Goal: Use online tool/utility: Utilize a website feature to perform a specific function

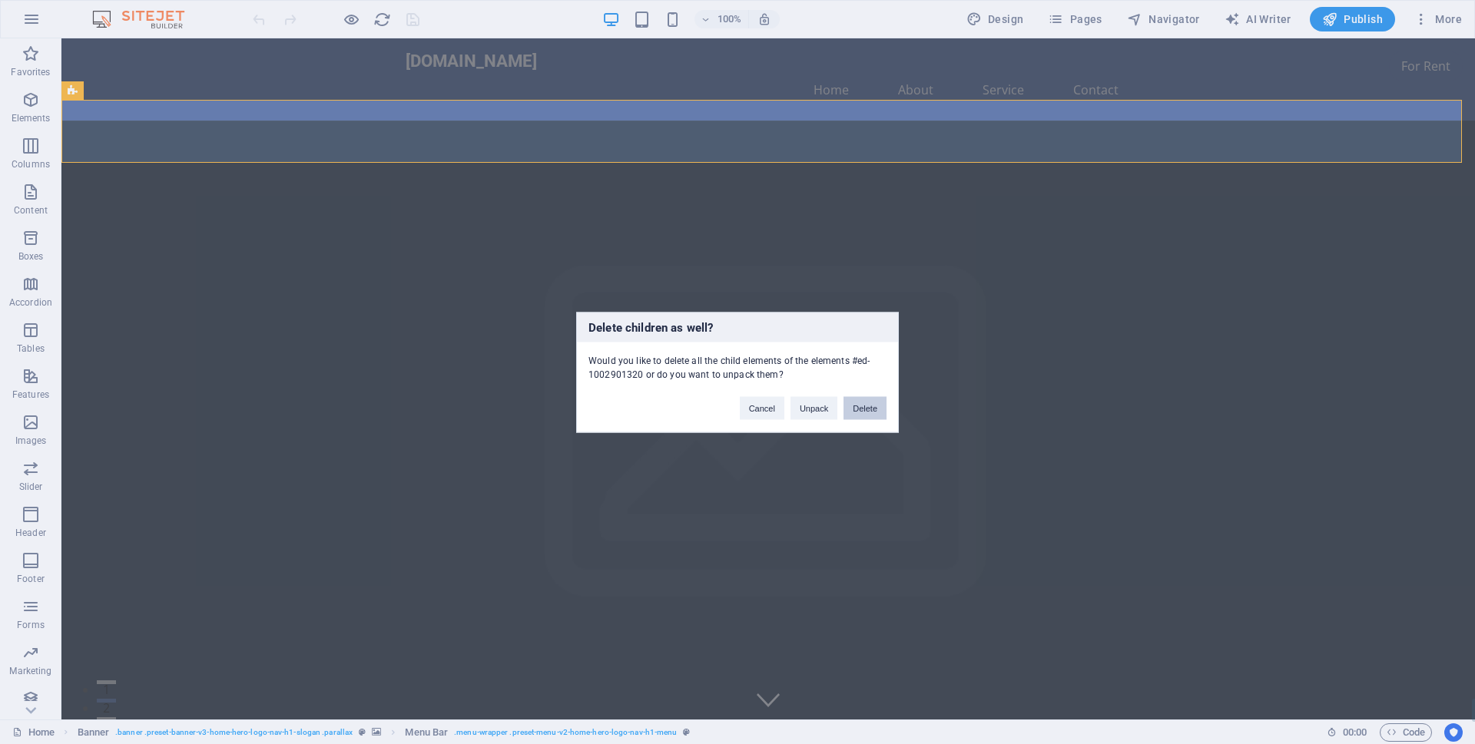
click at [857, 409] on button "Delete" at bounding box center [865, 407] width 43 height 23
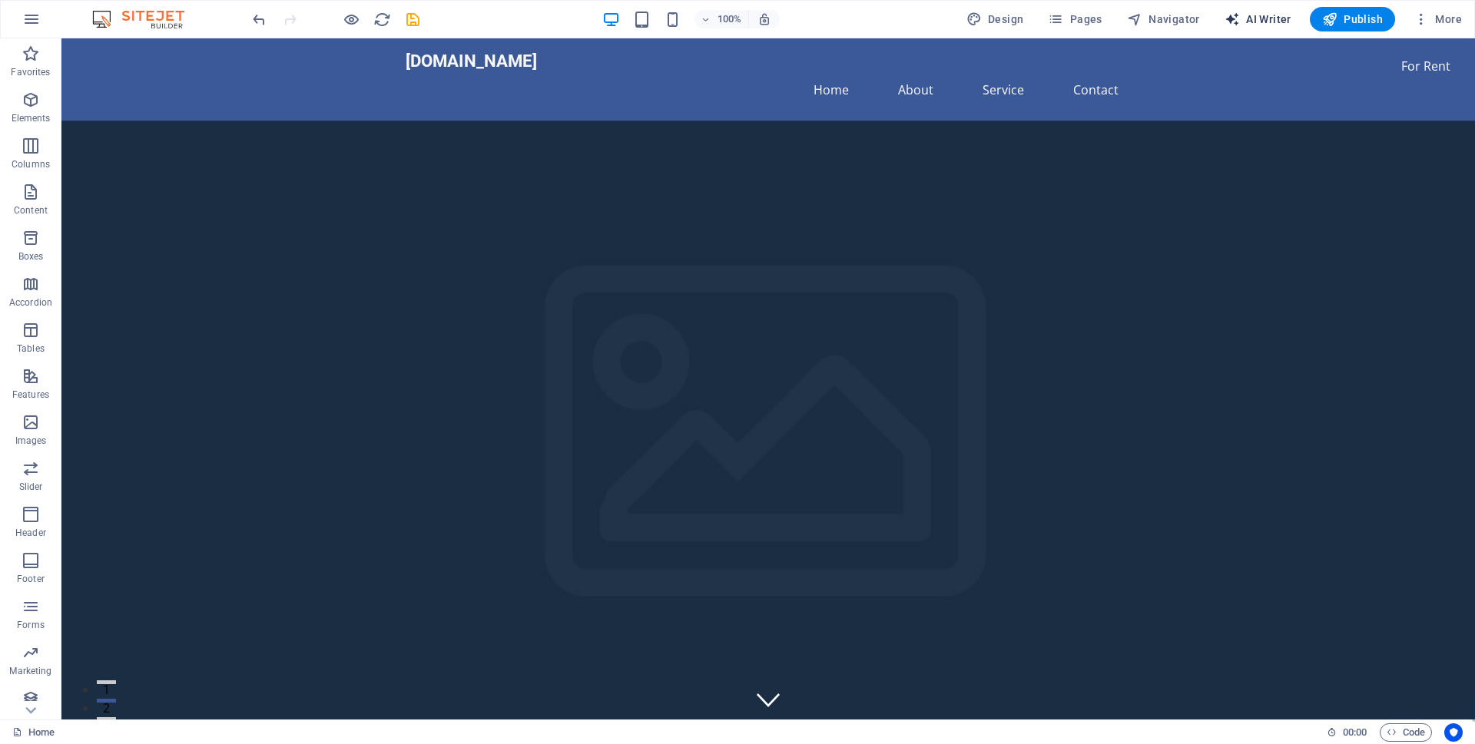
click at [1233, 27] on button "AI Writer" at bounding box center [1258, 19] width 79 height 25
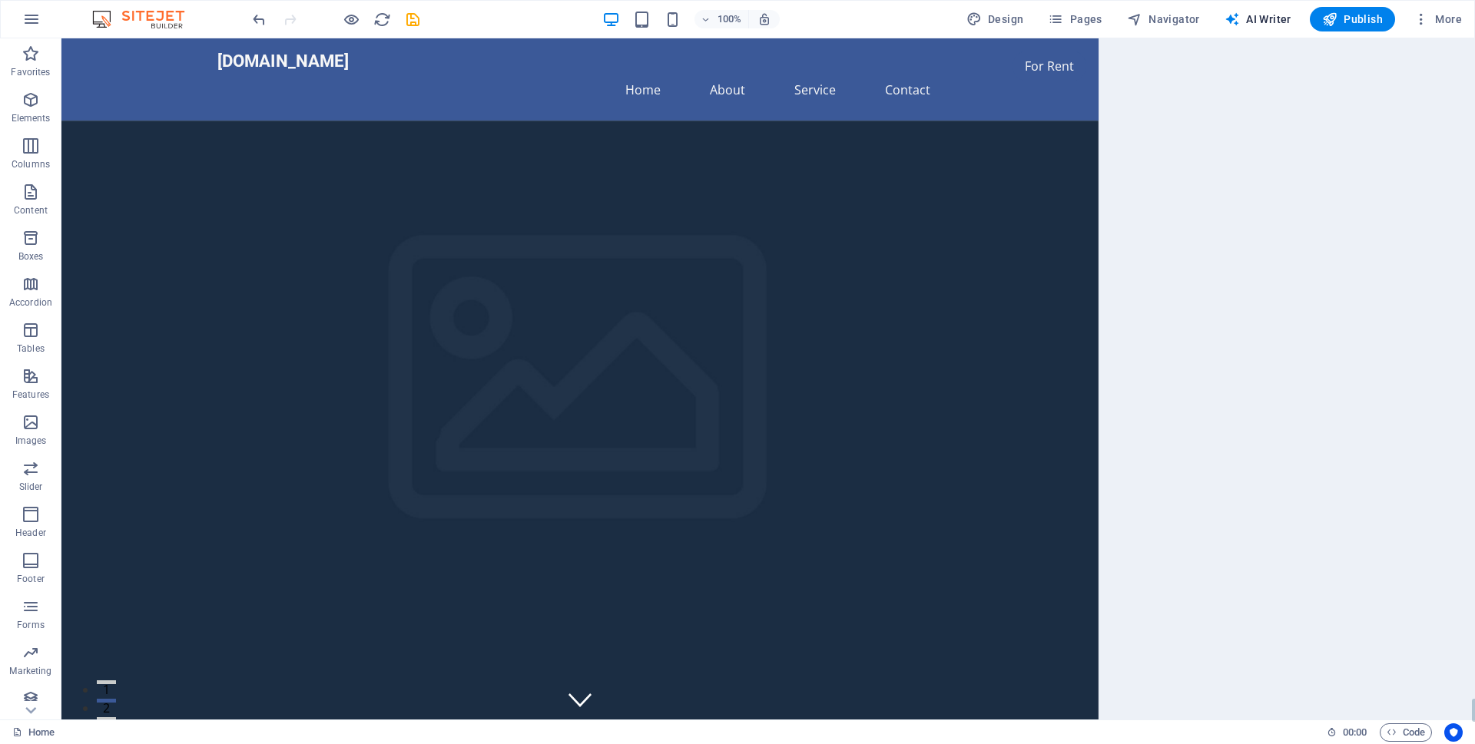
select select "English"
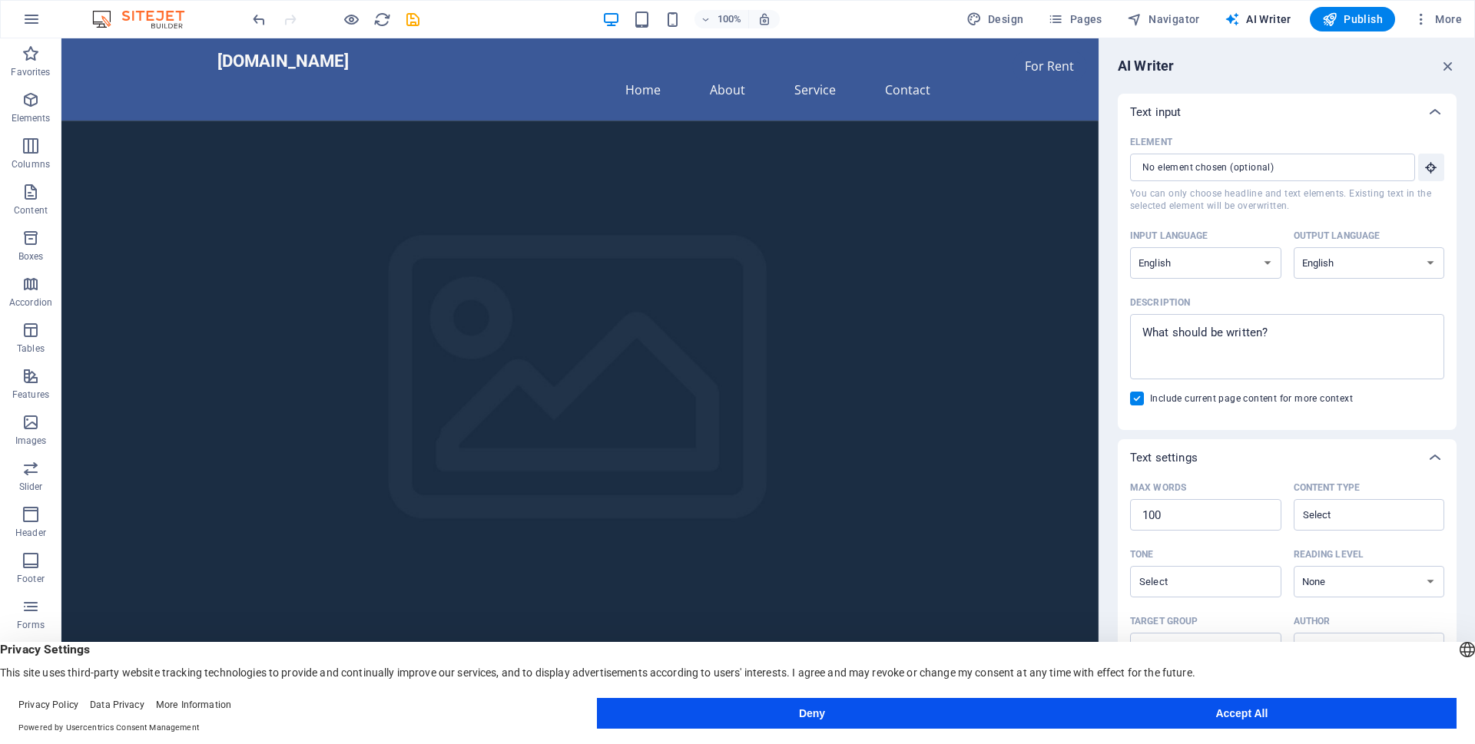
click at [1197, 728] on button "Accept All" at bounding box center [1241, 713] width 429 height 31
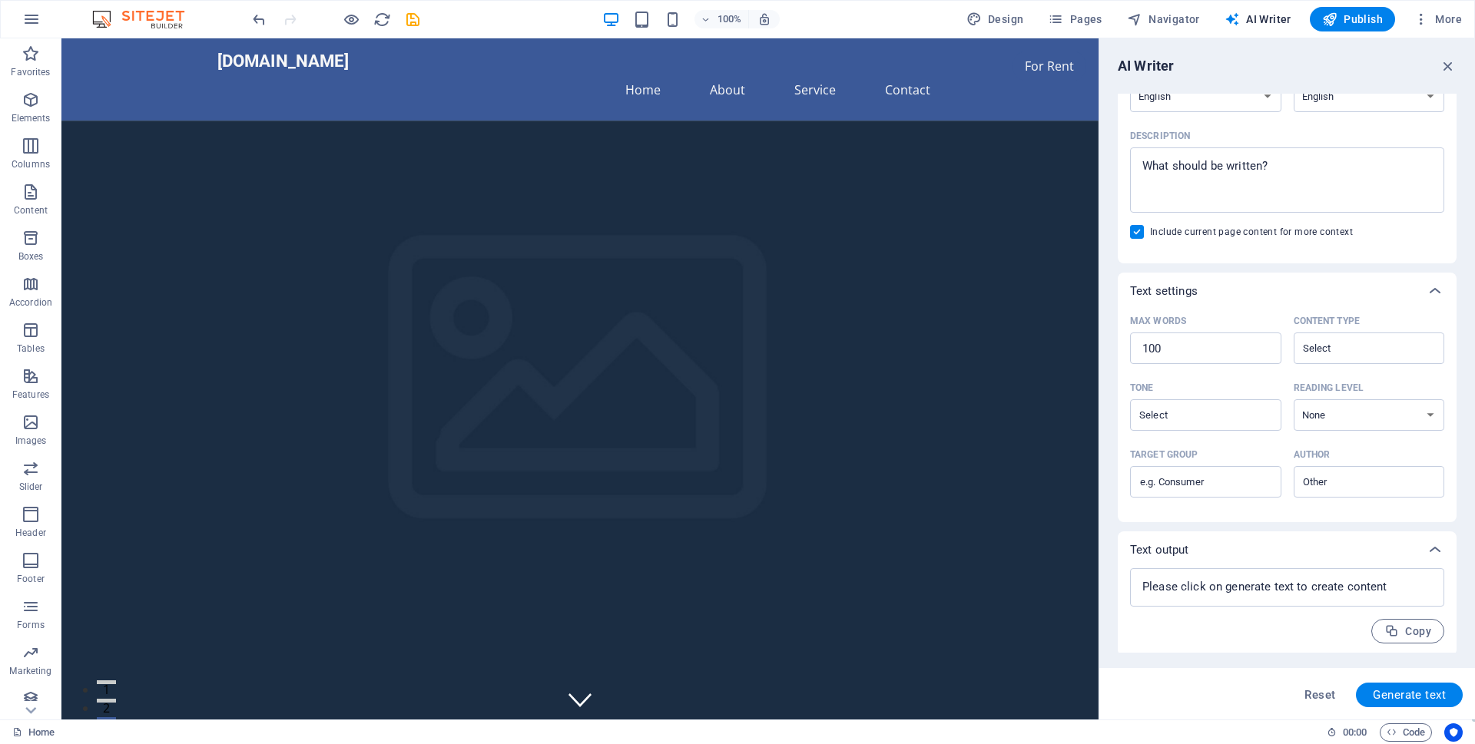
scroll to position [170, 0]
click at [1168, 544] on p "Text output" at bounding box center [1159, 546] width 59 height 15
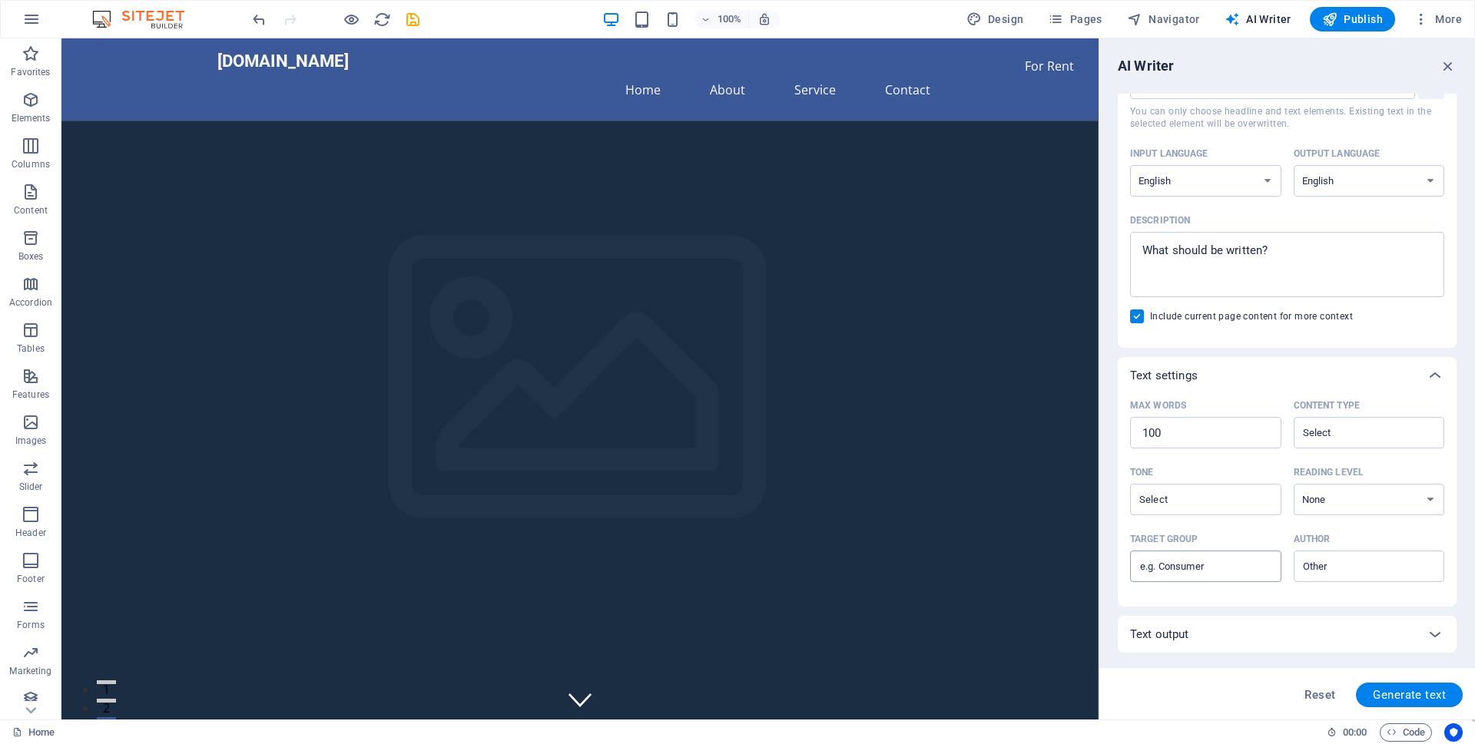
scroll to position [82, 0]
type textarea "x"
click at [1189, 285] on textarea "Description x ​" at bounding box center [1287, 265] width 299 height 50
type textarea "B"
type textarea "x"
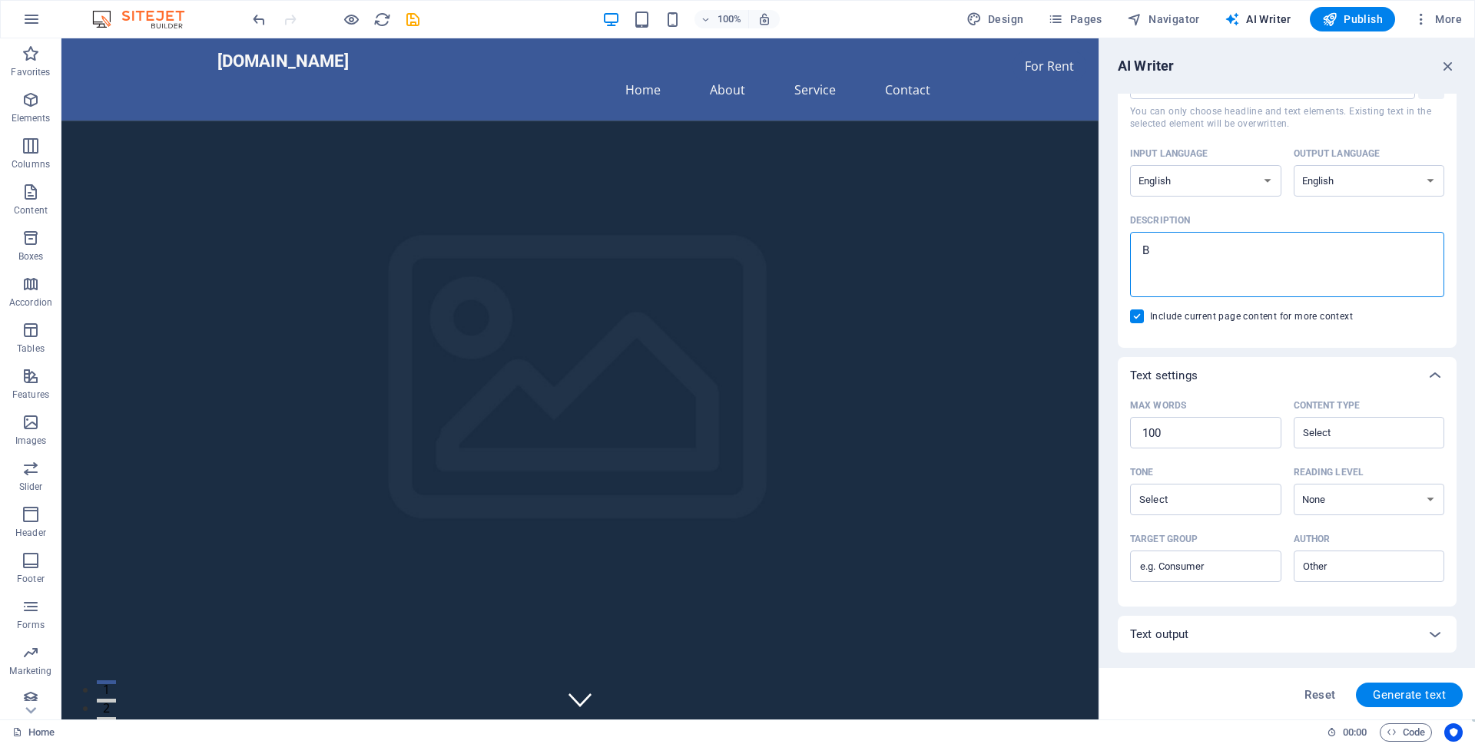
type textarea "Bi"
type textarea "x"
type textarea "Bil"
type textarea "x"
type textarea "Bili"
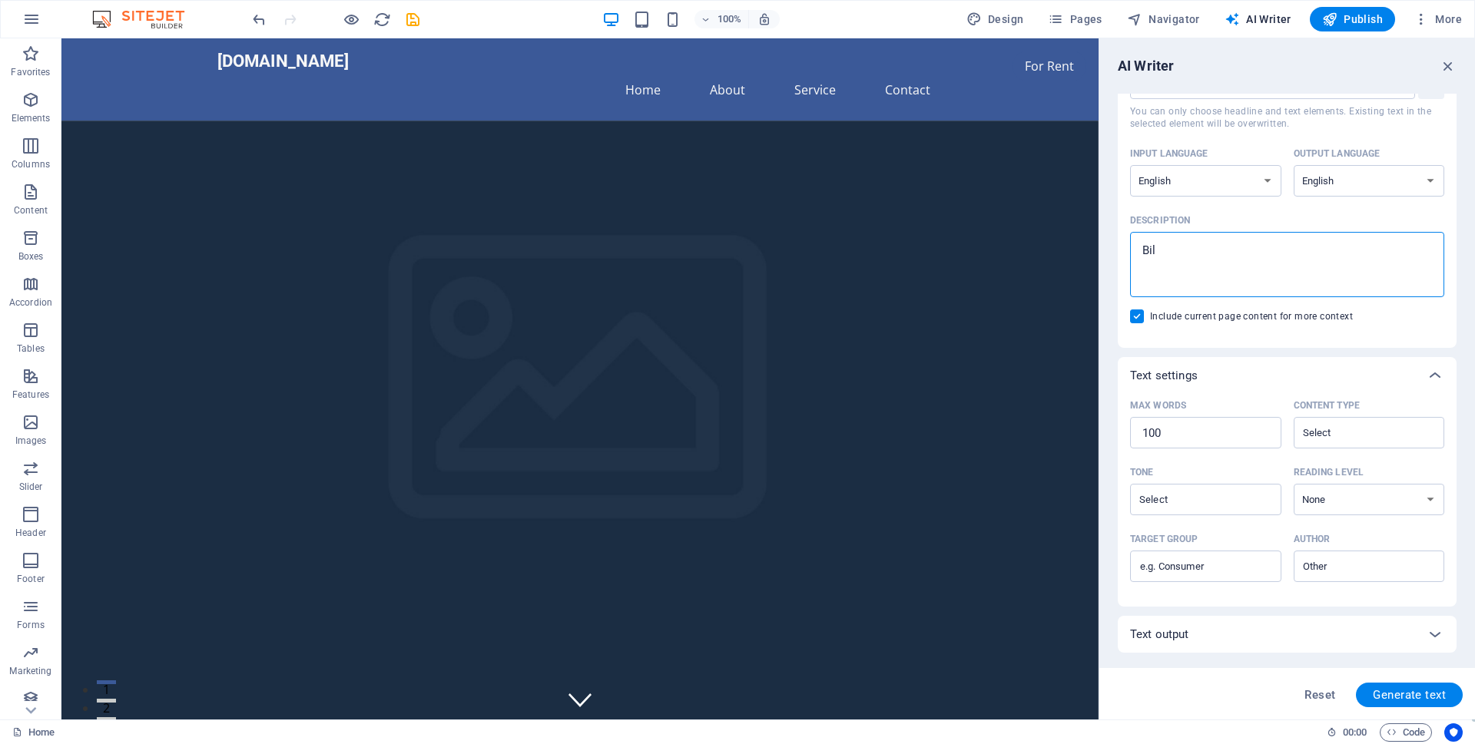
type textarea "x"
type textarea "Biliş"
type textarea "x"
type textarea "Bili"
type textarea "x"
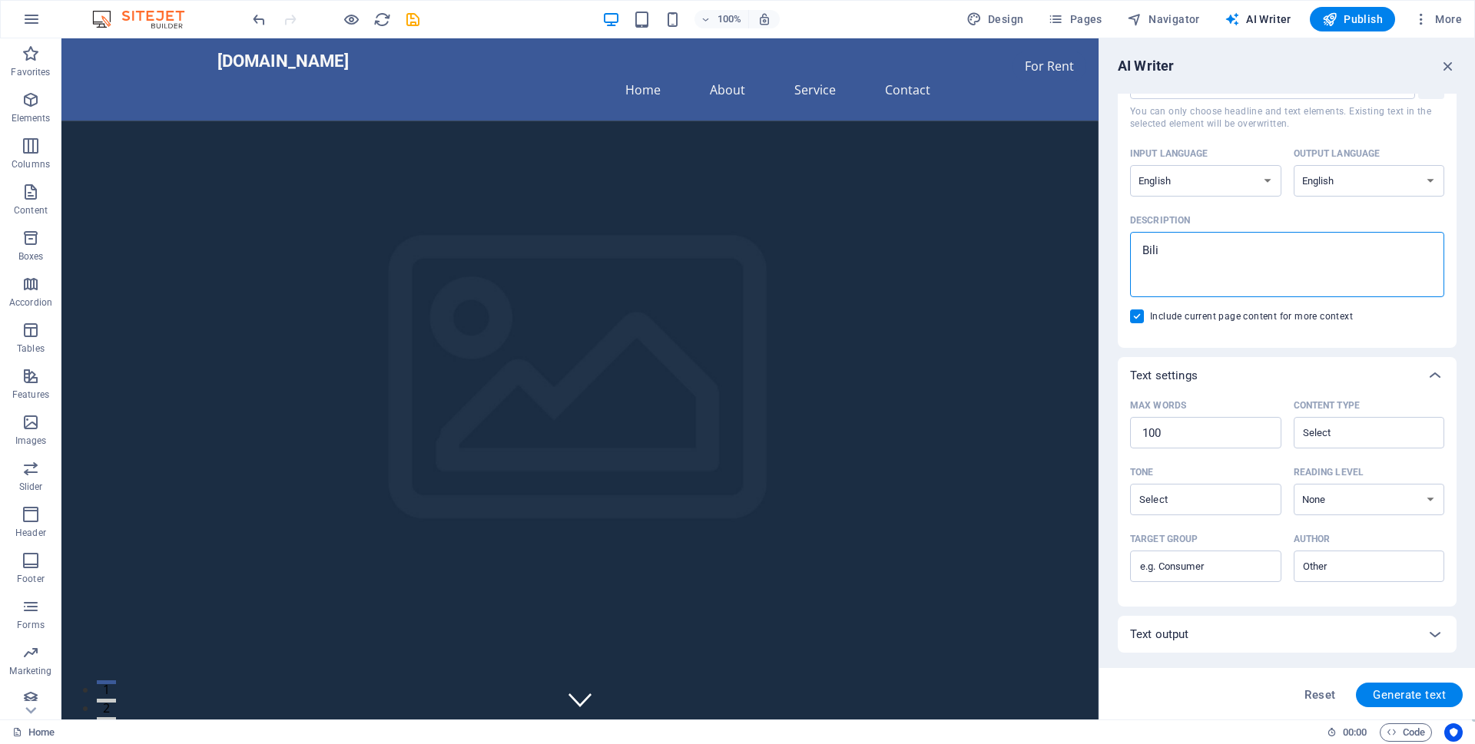
type textarea "Bil"
type textarea "x"
type textarea "Bilş"
type textarea "x"
type textarea "Bilşi"
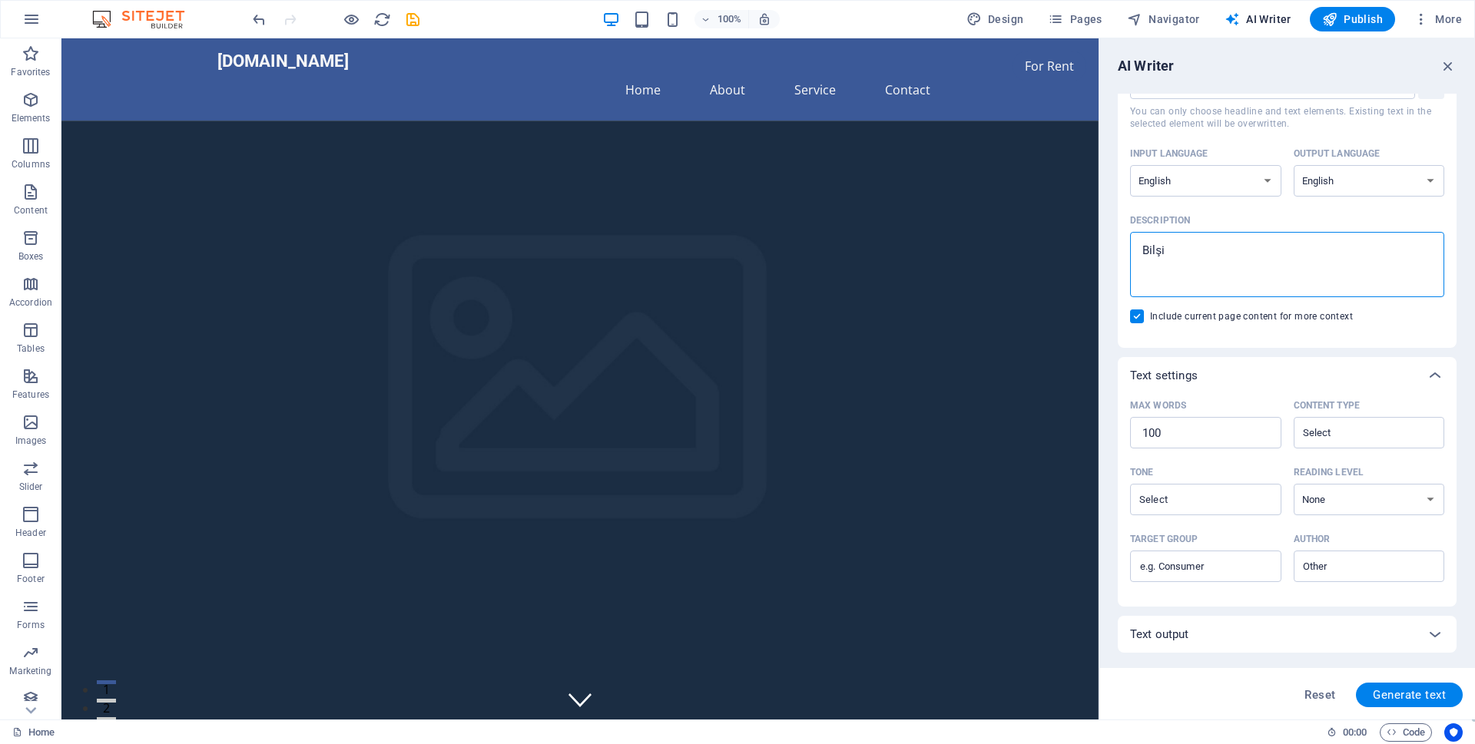
type textarea "x"
type textarea "Bilşim"
type textarea "x"
type textarea "Bilşim"
type textarea "x"
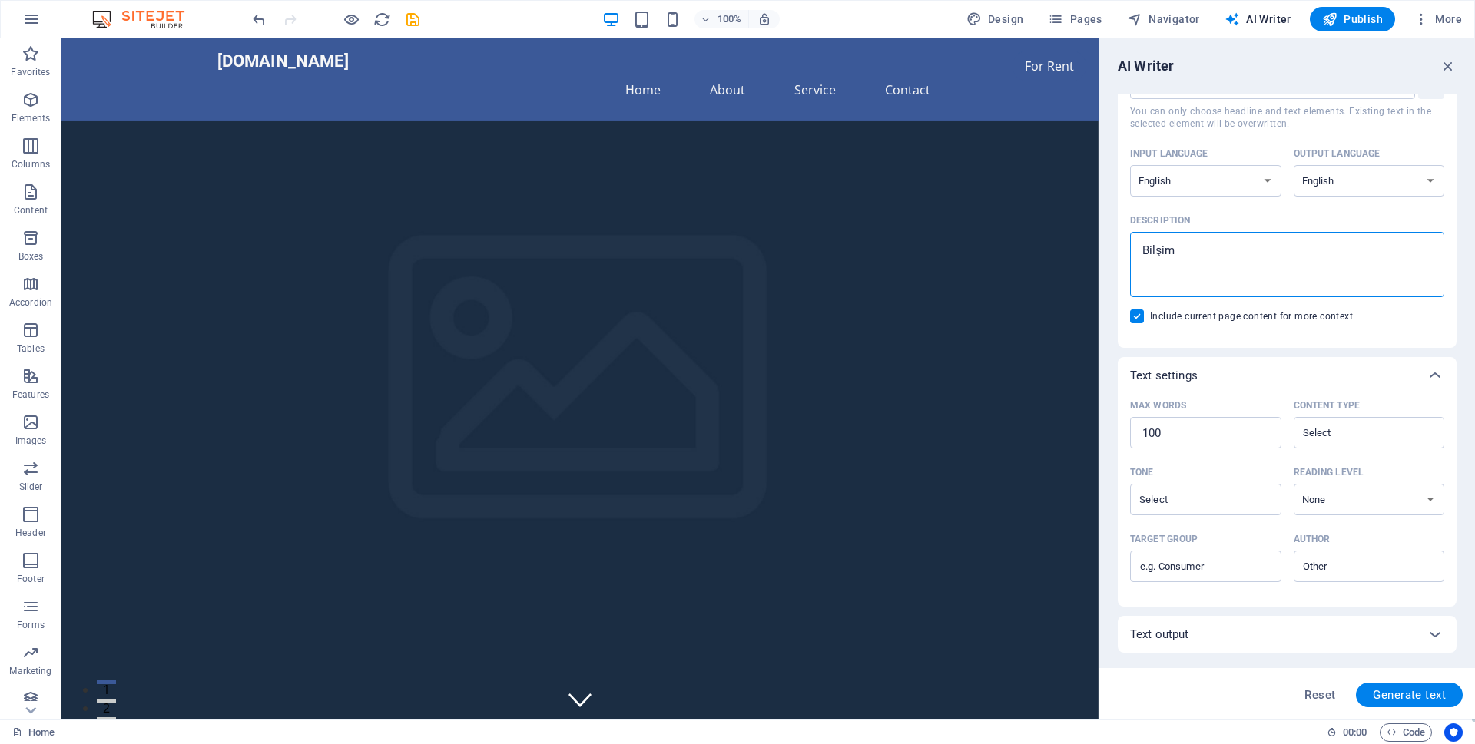
type textarea "Bilşim s"
type textarea "x"
type textarea "Bilşim si"
type textarea "x"
type textarea "Bilşim sit"
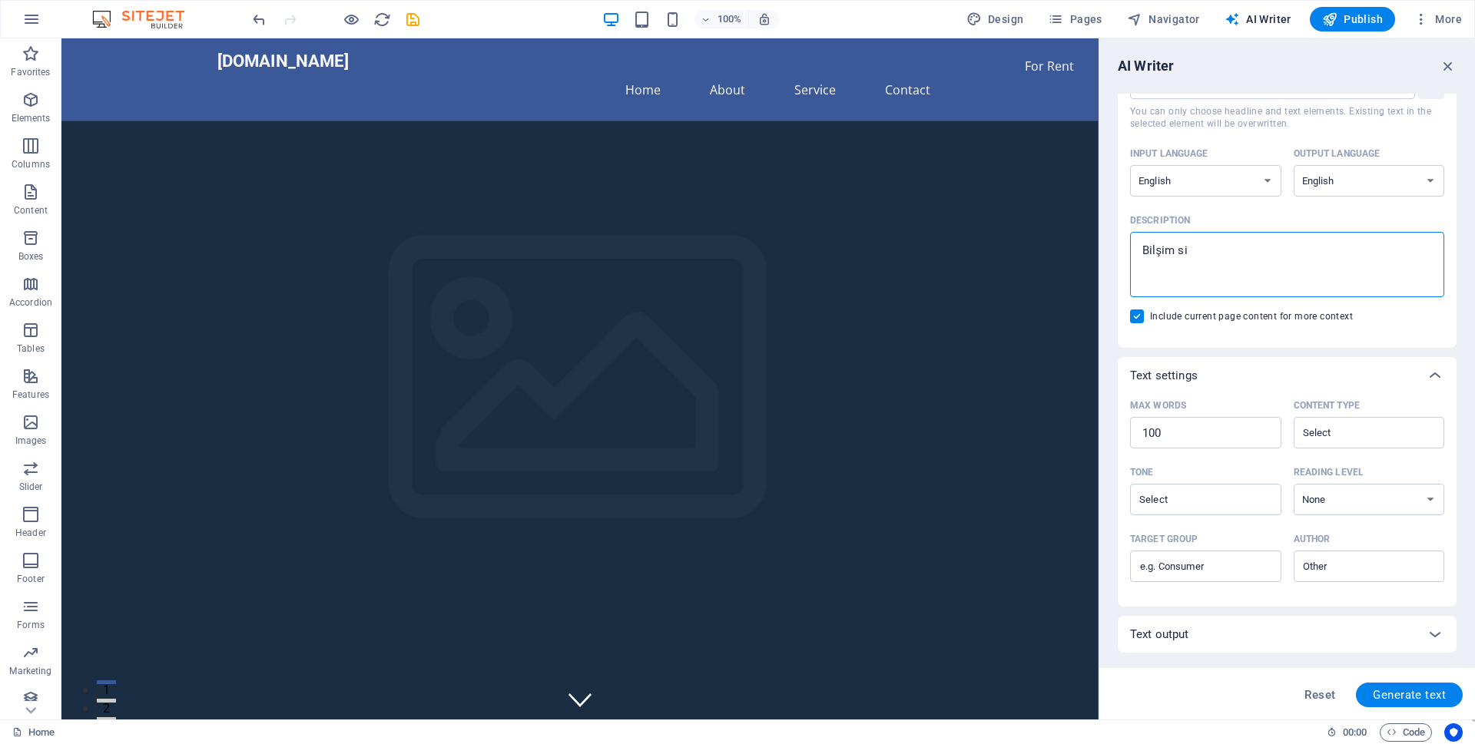
type textarea "x"
type textarea "Bilşim site"
type textarea "x"
type textarea "Bilşim sites"
type textarea "x"
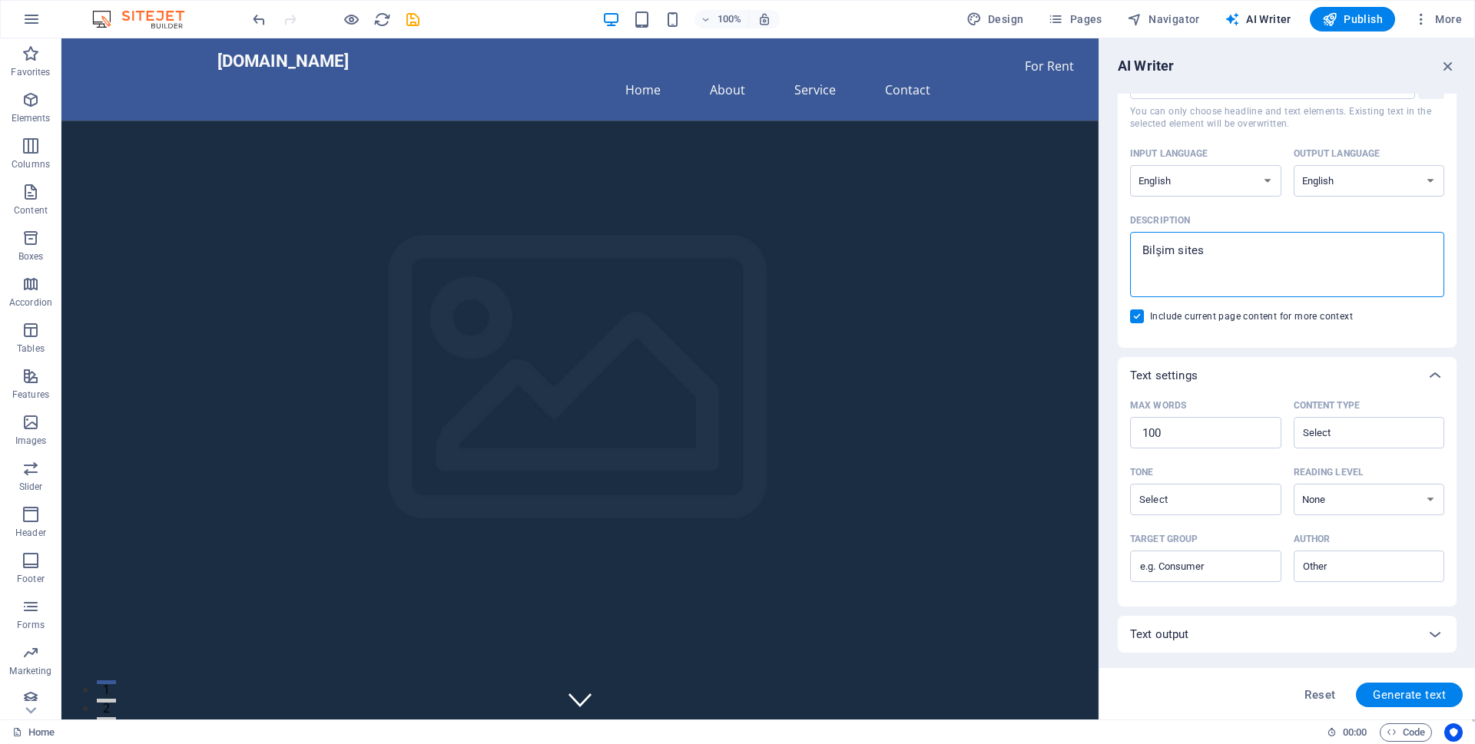
type textarea "Bilşim sitesi"
type textarea "x"
type textarea "Bilşim sitesi"
type textarea "x"
type textarea "Bilşim sitesi"
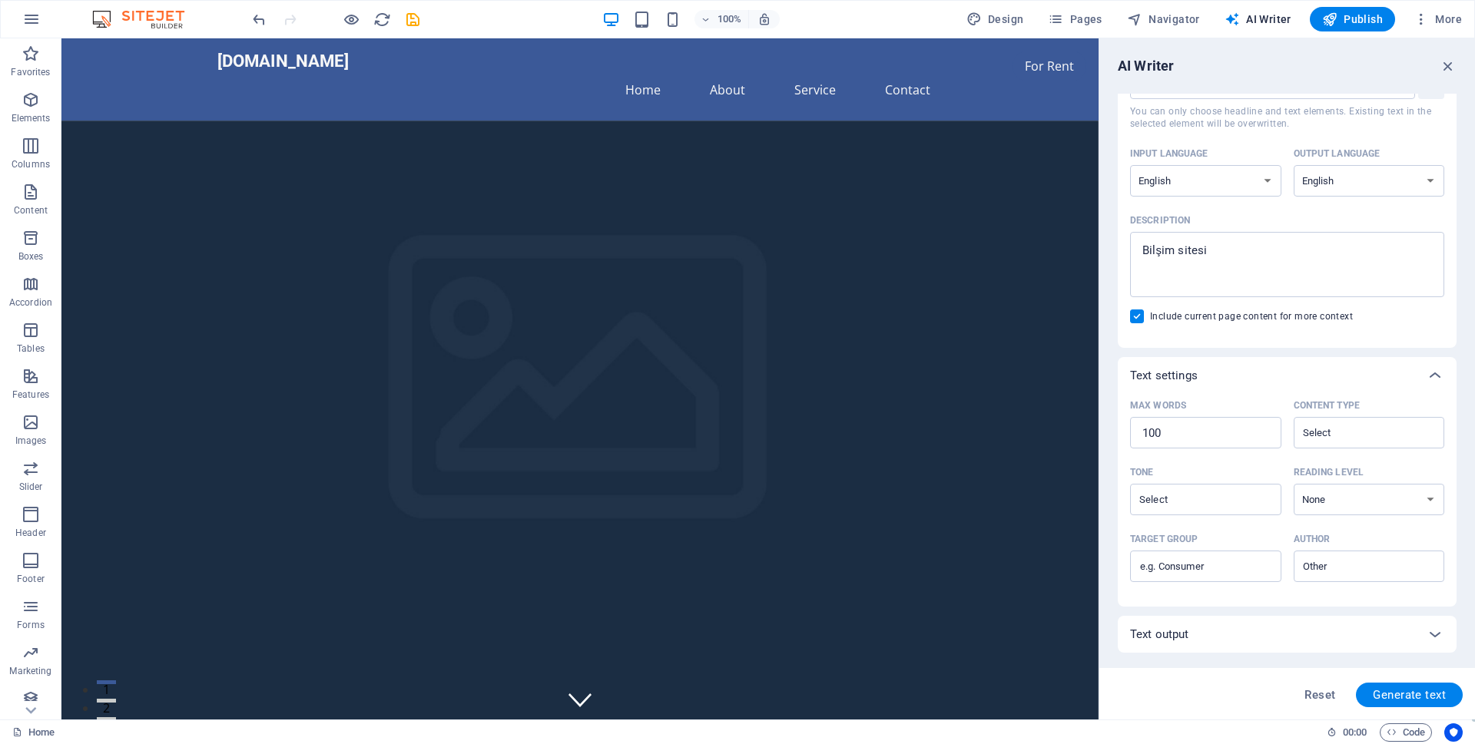
drag, startPoint x: 1371, startPoint y: 662, endPoint x: 1380, endPoint y: 671, distance: 13.6
click at [1380, 671] on div "AI Writer Text input Element ​ You can only choose headline and text elements. …" at bounding box center [1287, 378] width 376 height 681
click at [1385, 681] on div "Reset Generate text" at bounding box center [1287, 693] width 376 height 51
click at [1388, 685] on button "Generate text" at bounding box center [1409, 695] width 107 height 25
type textarea "x"
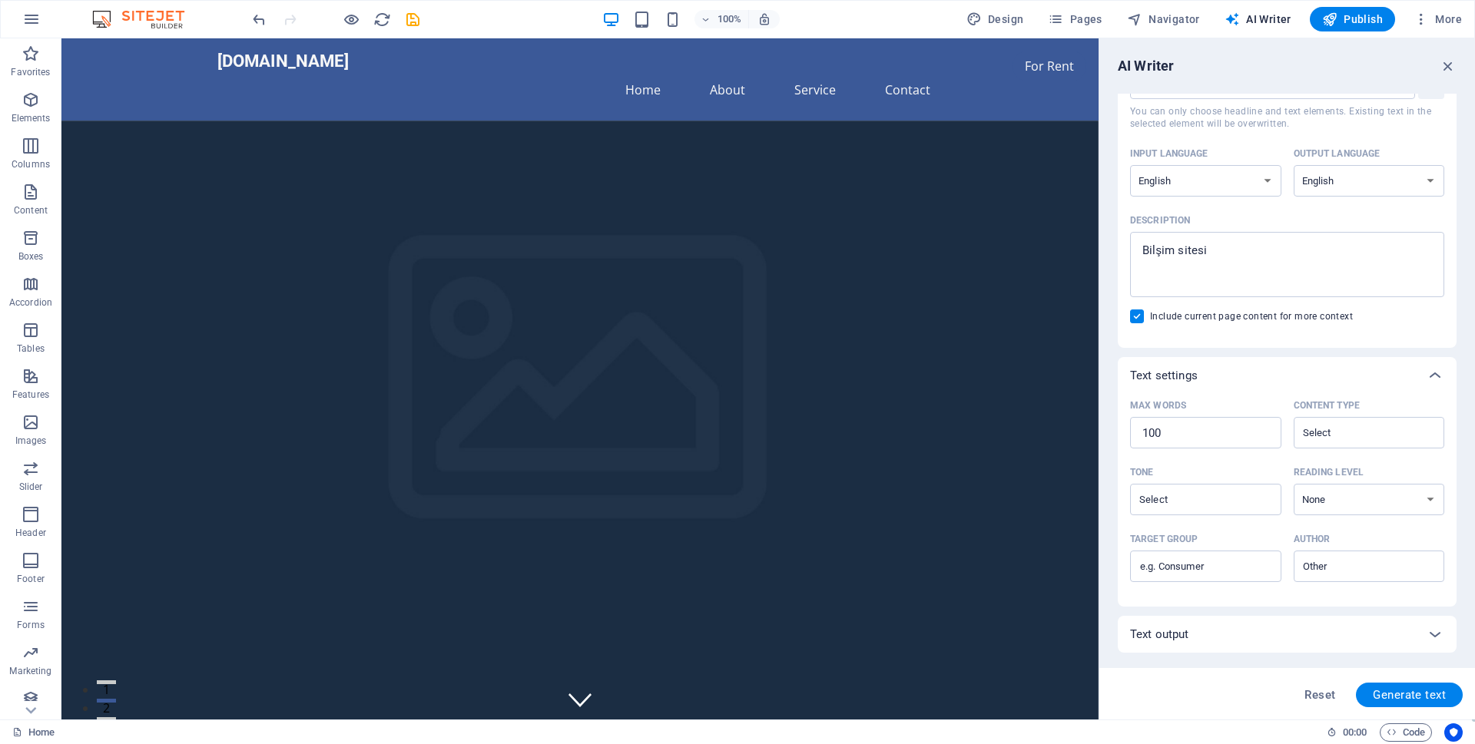
type textarea "x"
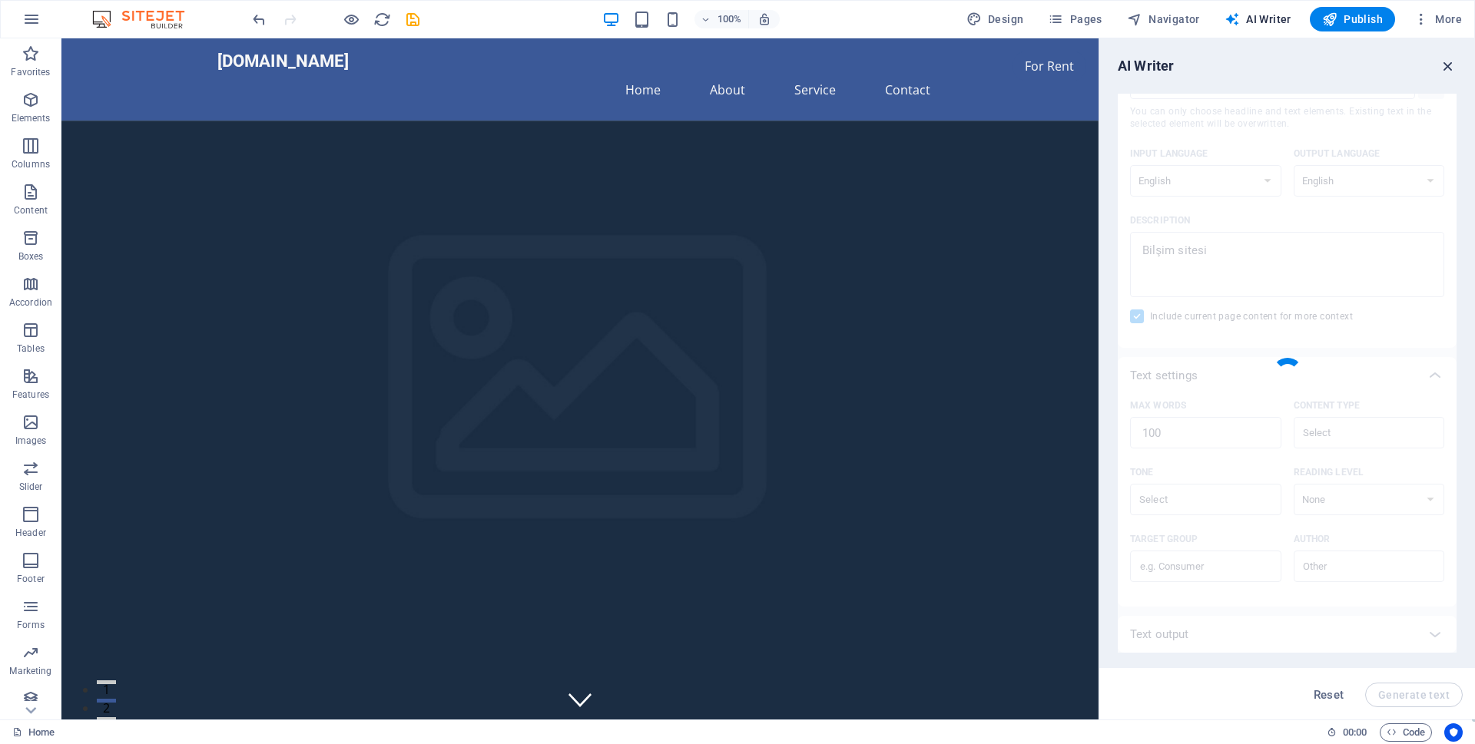
type textarea "x"
type textarea "Explore our innovative portal designed for tech enthusiasts. With engaging insi…"
type textarea "x"
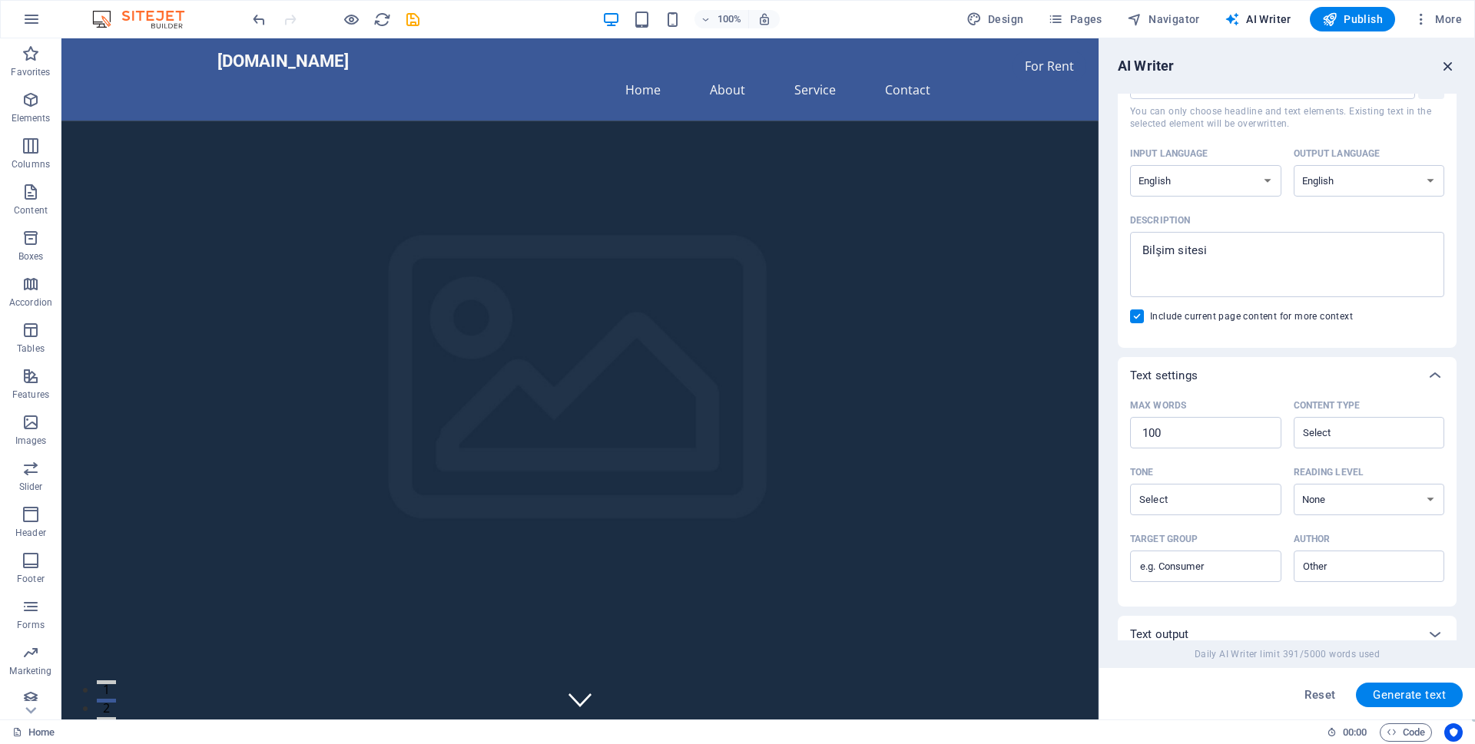
scroll to position [95, 0]
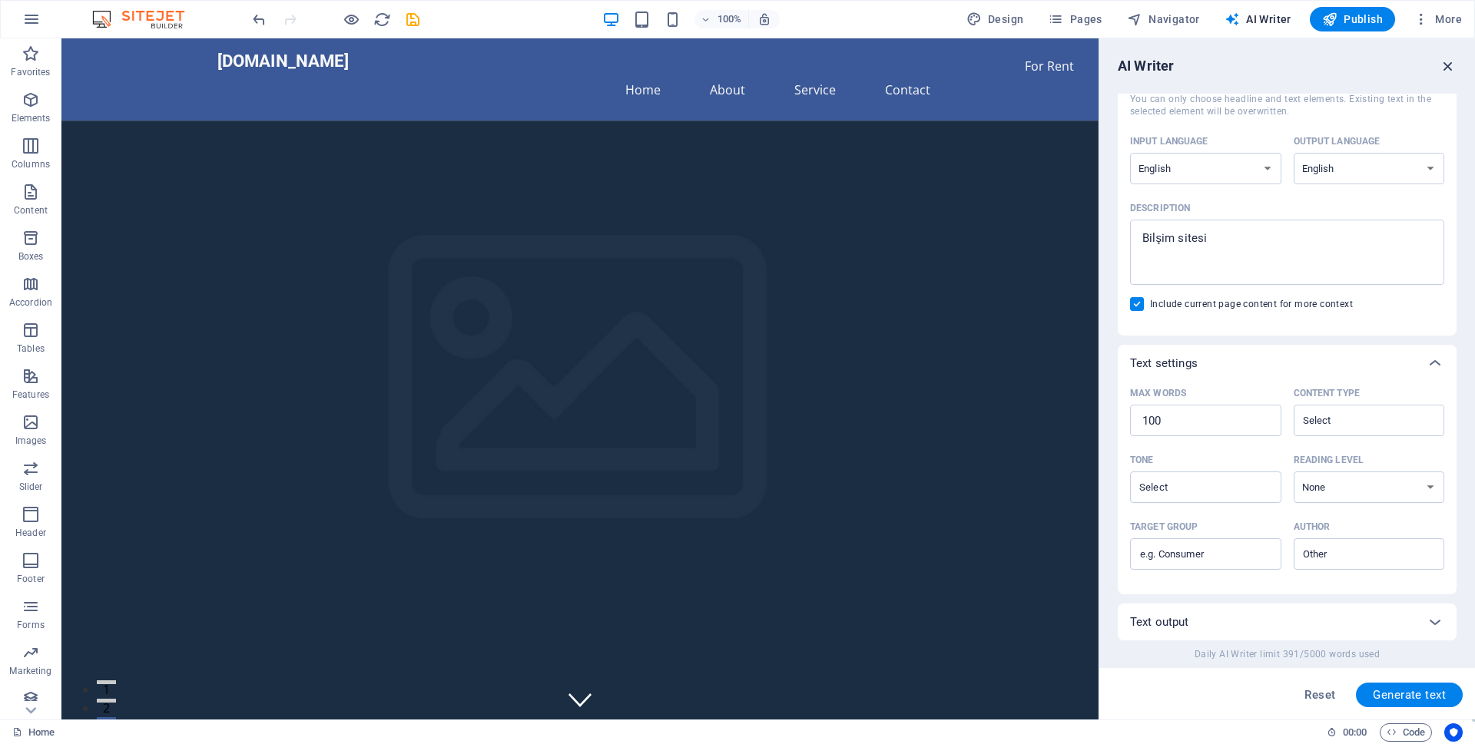
click at [1446, 67] on icon "button" at bounding box center [1448, 66] width 17 height 17
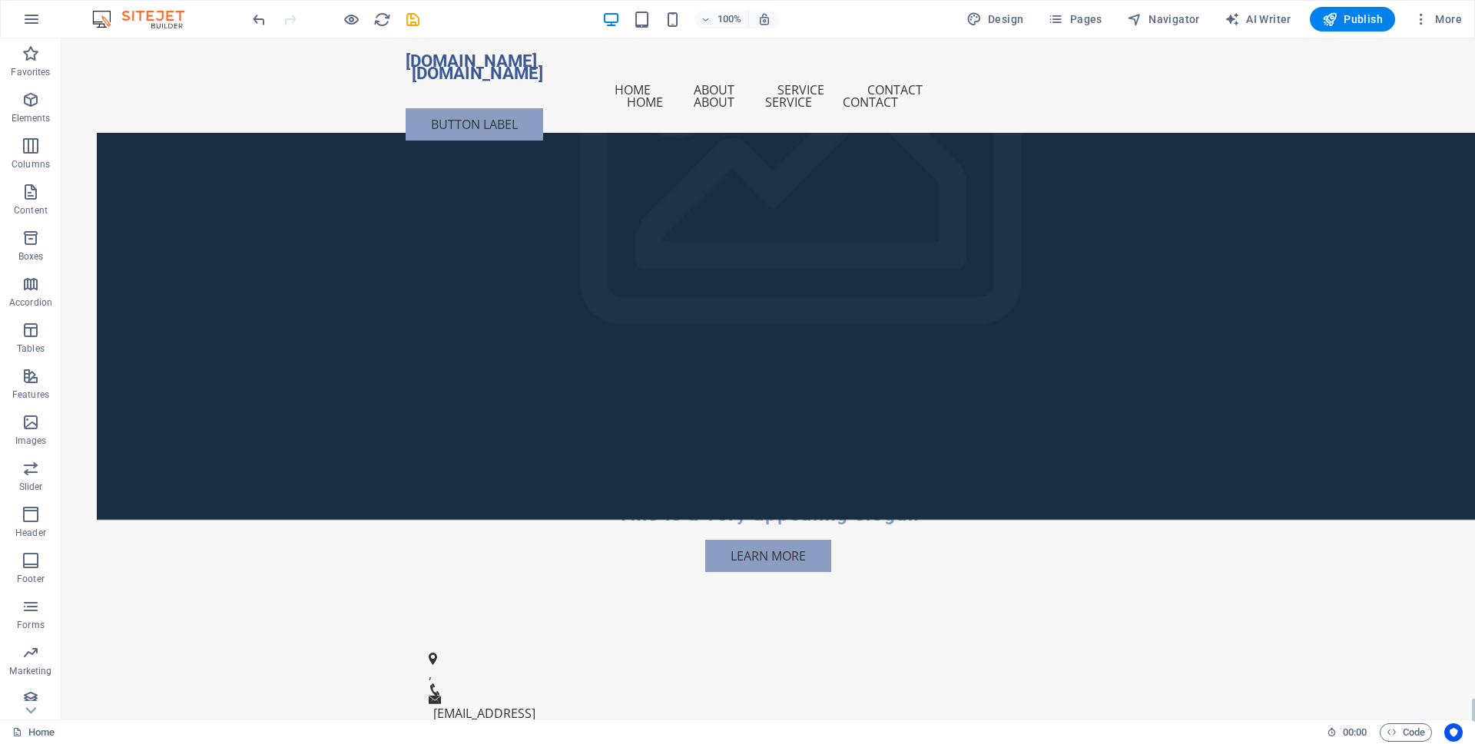
scroll to position [30286, 0]
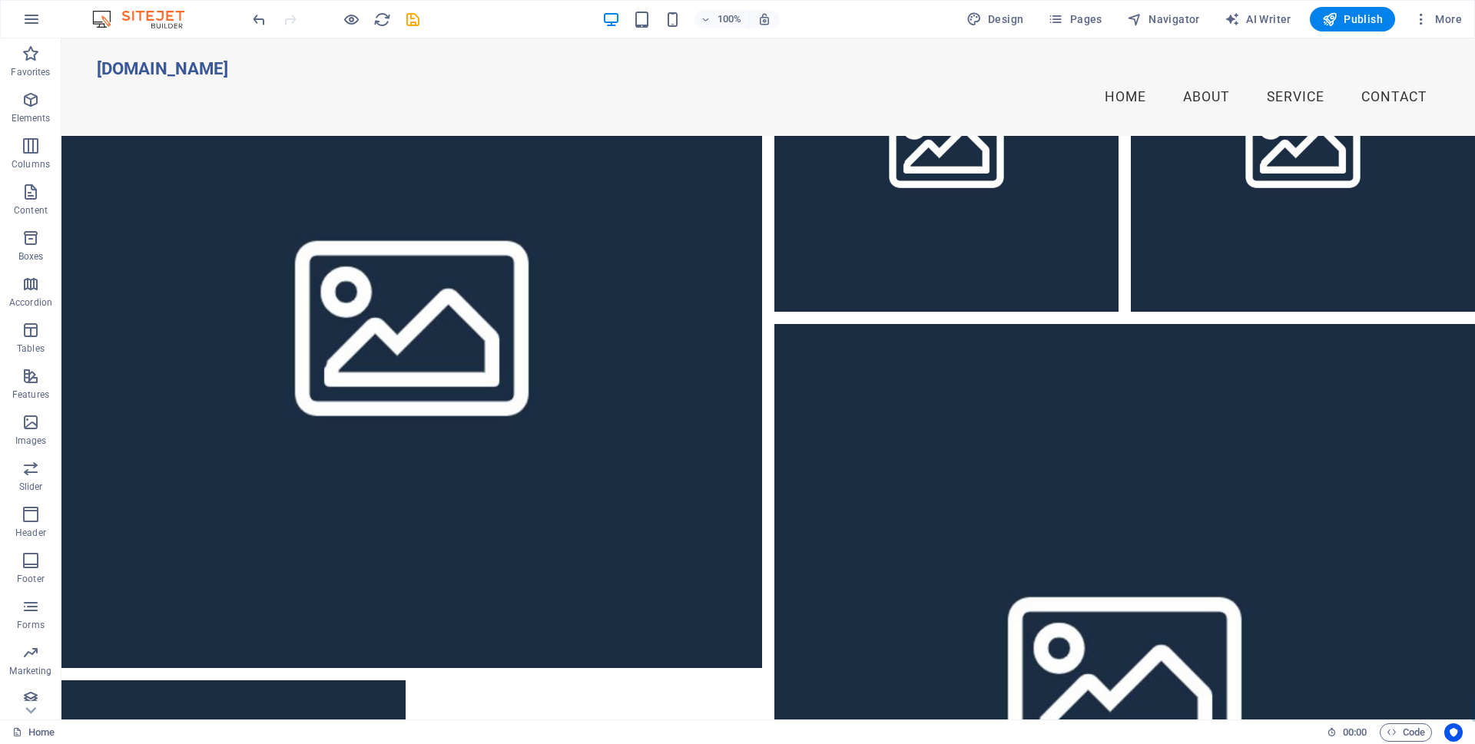
drag, startPoint x: 1469, startPoint y: 655, endPoint x: 1517, endPoint y: 55, distance: 601.9
